Goal: Find contact information: Find contact information

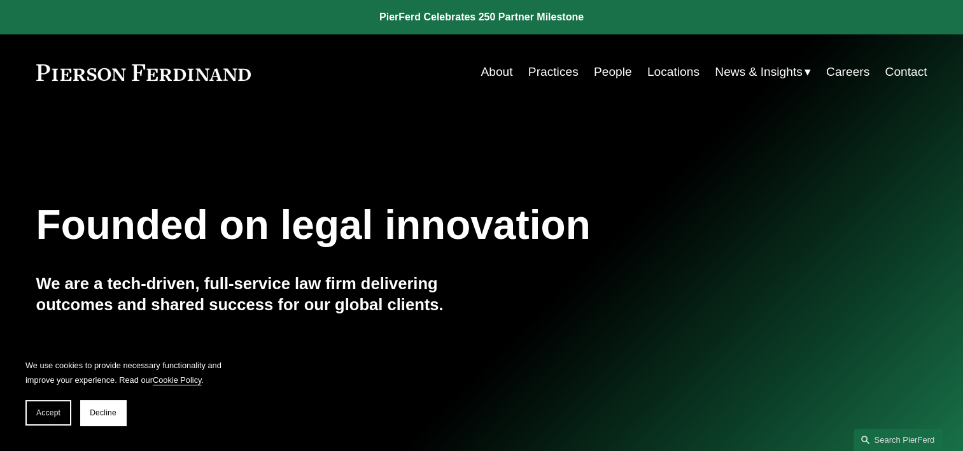
click at [619, 68] on link "People" at bounding box center [613, 72] width 38 height 24
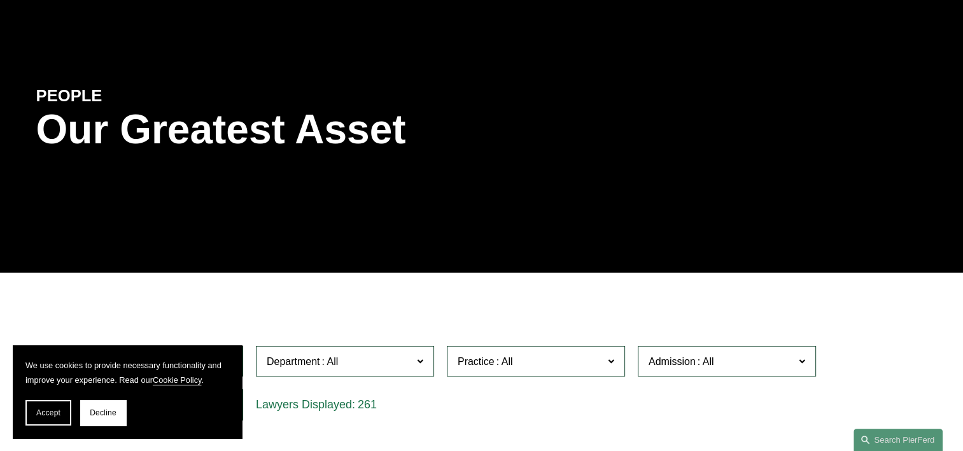
scroll to position [255, 0]
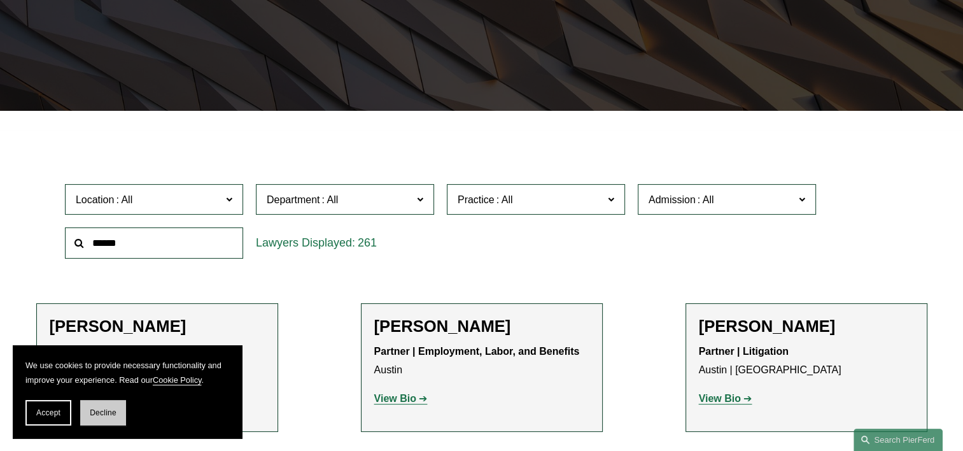
click at [101, 410] on span "Decline" at bounding box center [103, 412] width 27 height 9
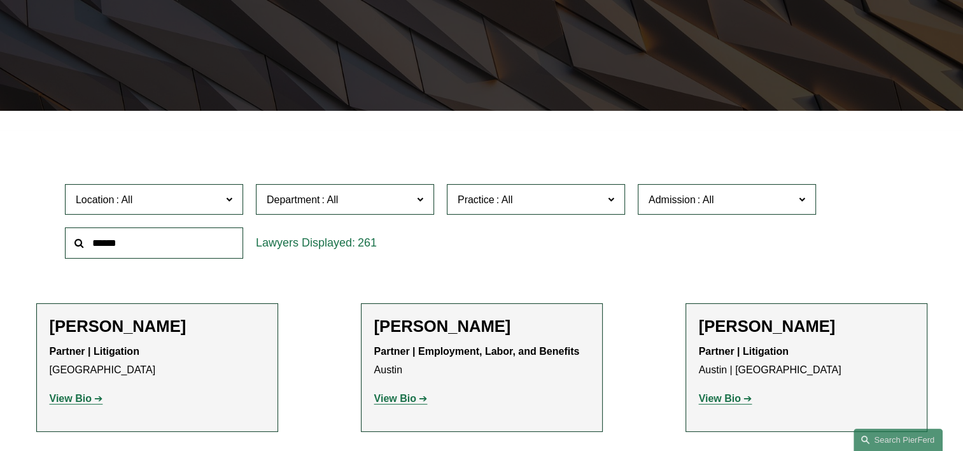
click at [157, 243] on input "text" at bounding box center [154, 242] width 178 height 31
type input "****"
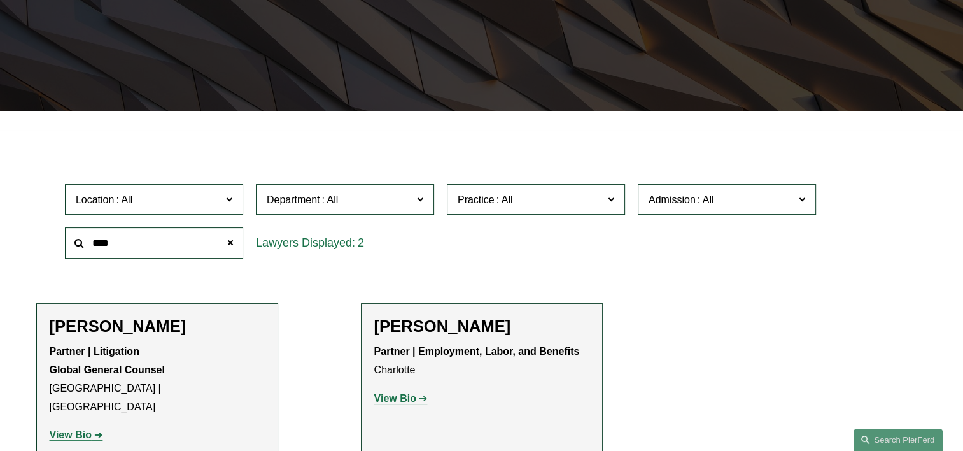
click at [402, 397] on strong "View Bio" at bounding box center [395, 398] width 42 height 11
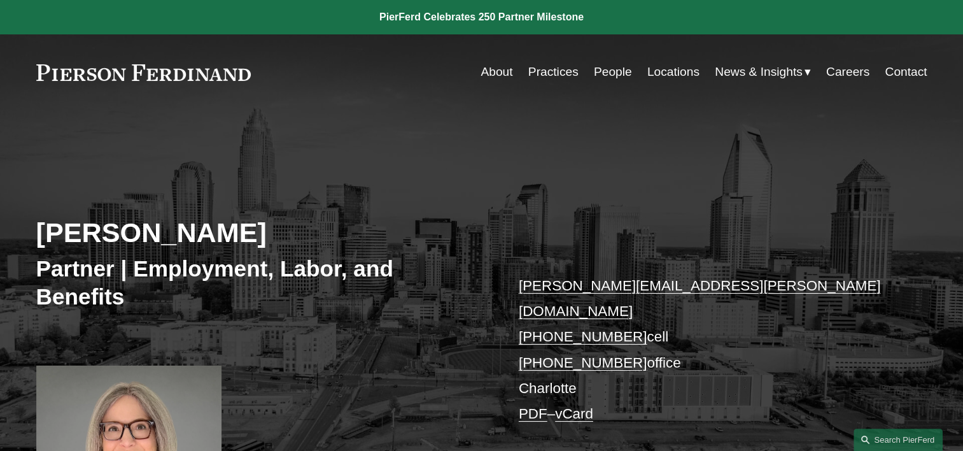
click at [768, 306] on p "jill.stricklin@pierferd.com +1.336.682.4909 cell +1.336.800.5955 office Charlot…" at bounding box center [704, 350] width 371 height 154
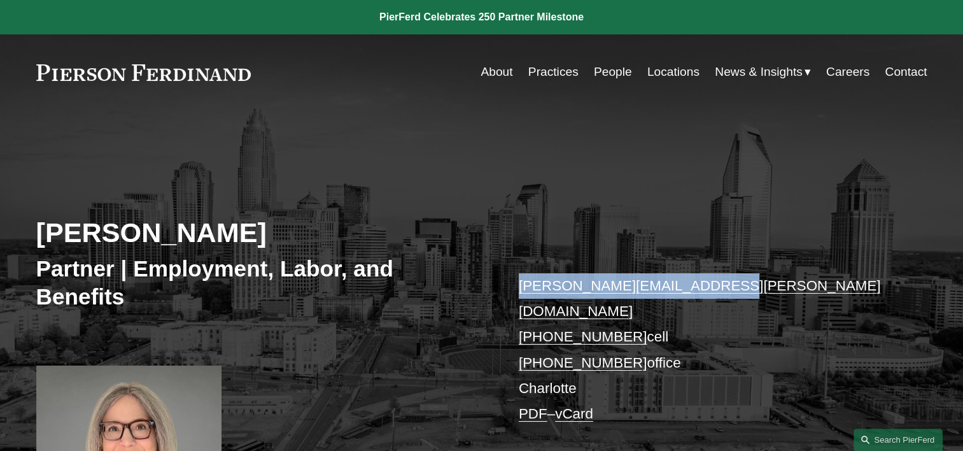
drag, startPoint x: 687, startPoint y: 286, endPoint x: 516, endPoint y: 288, distance: 171.3
click at [516, 288] on div "Jill S. Stricklin Partner | Employment, Labor, and Benefits jill.stricklin@pier…" at bounding box center [481, 340] width 963 height 403
copy link "jill.stricklin@pierferd.com"
